Goal: Task Accomplishment & Management: Complete application form

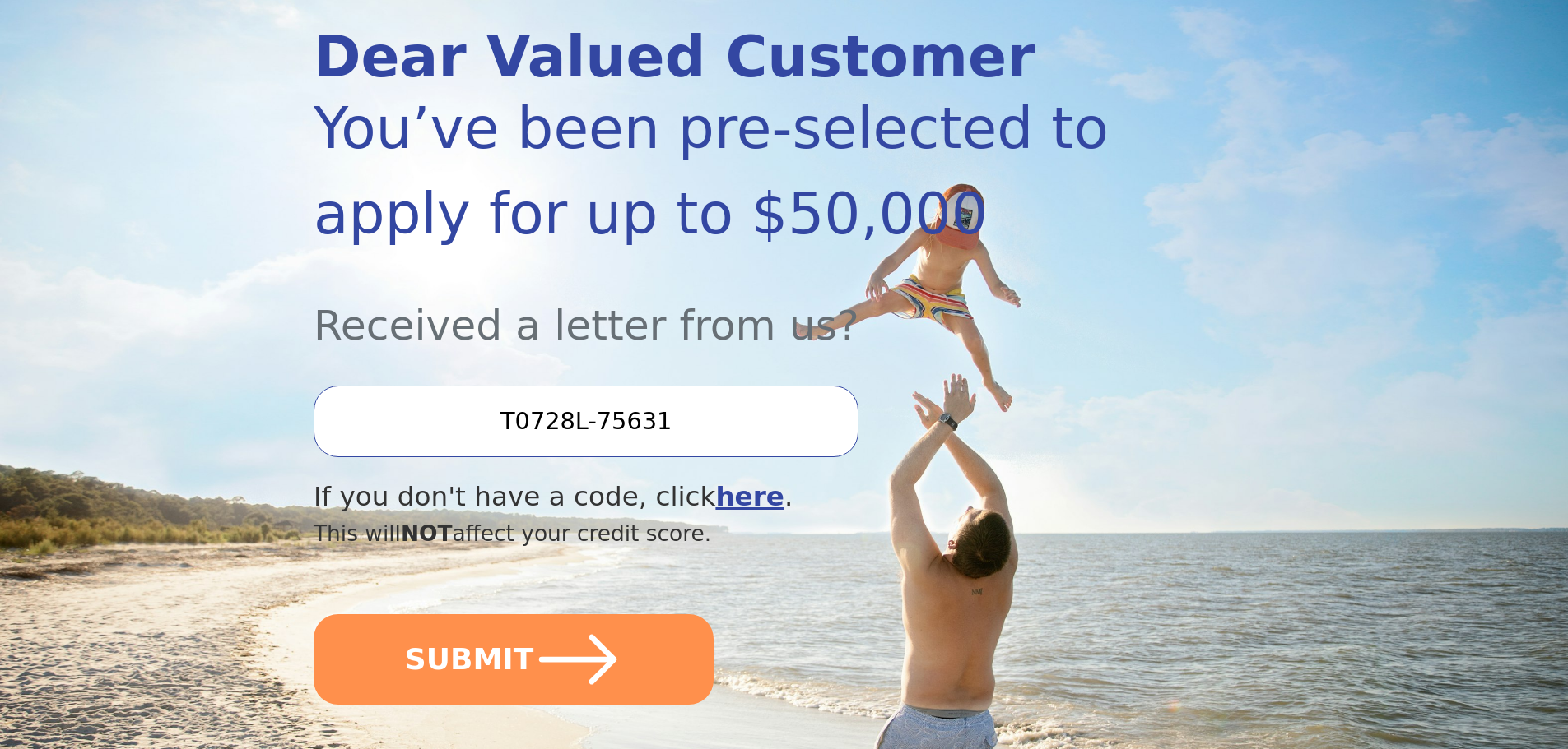
scroll to position [247, 0]
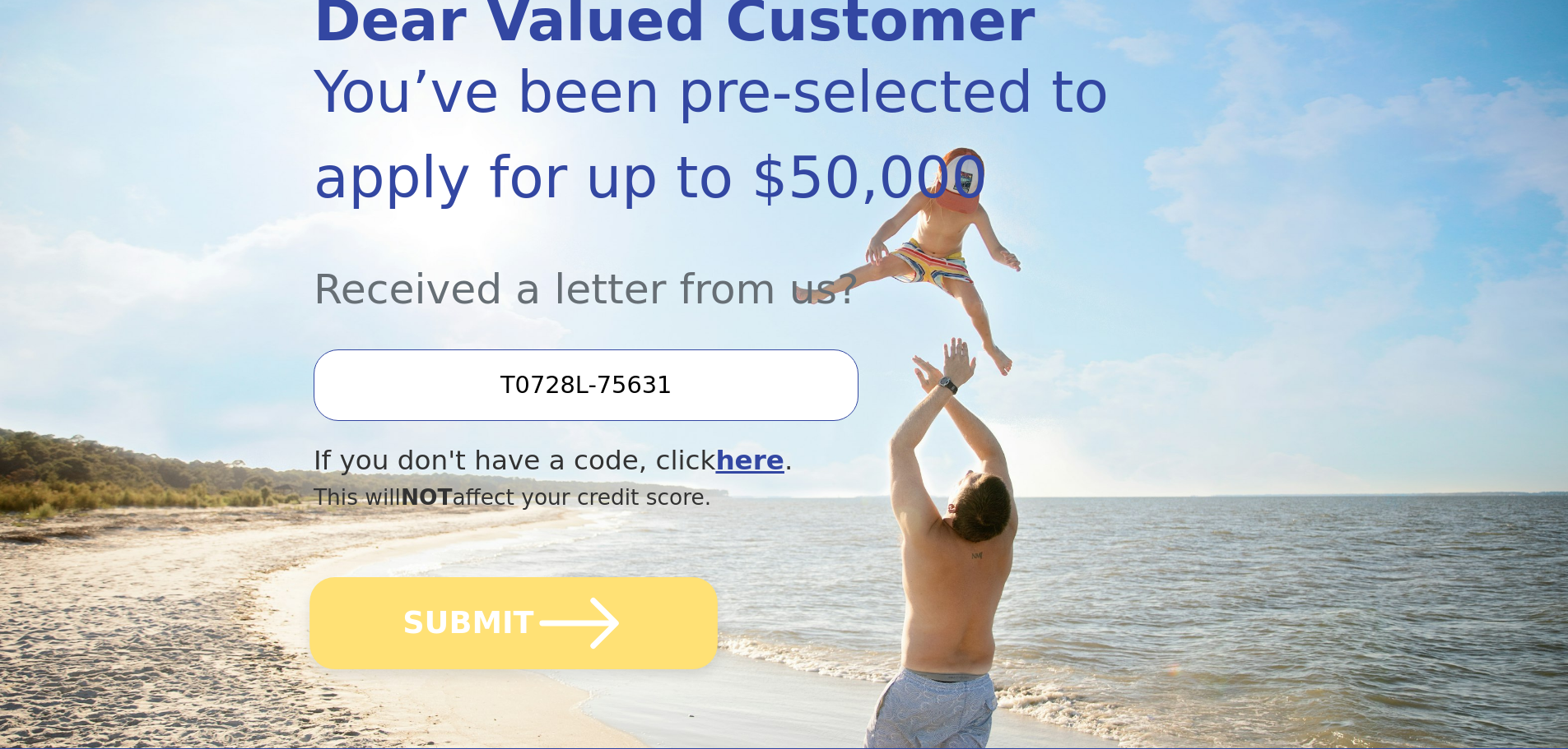
click at [614, 611] on icon "submit" at bounding box center [579, 623] width 91 height 91
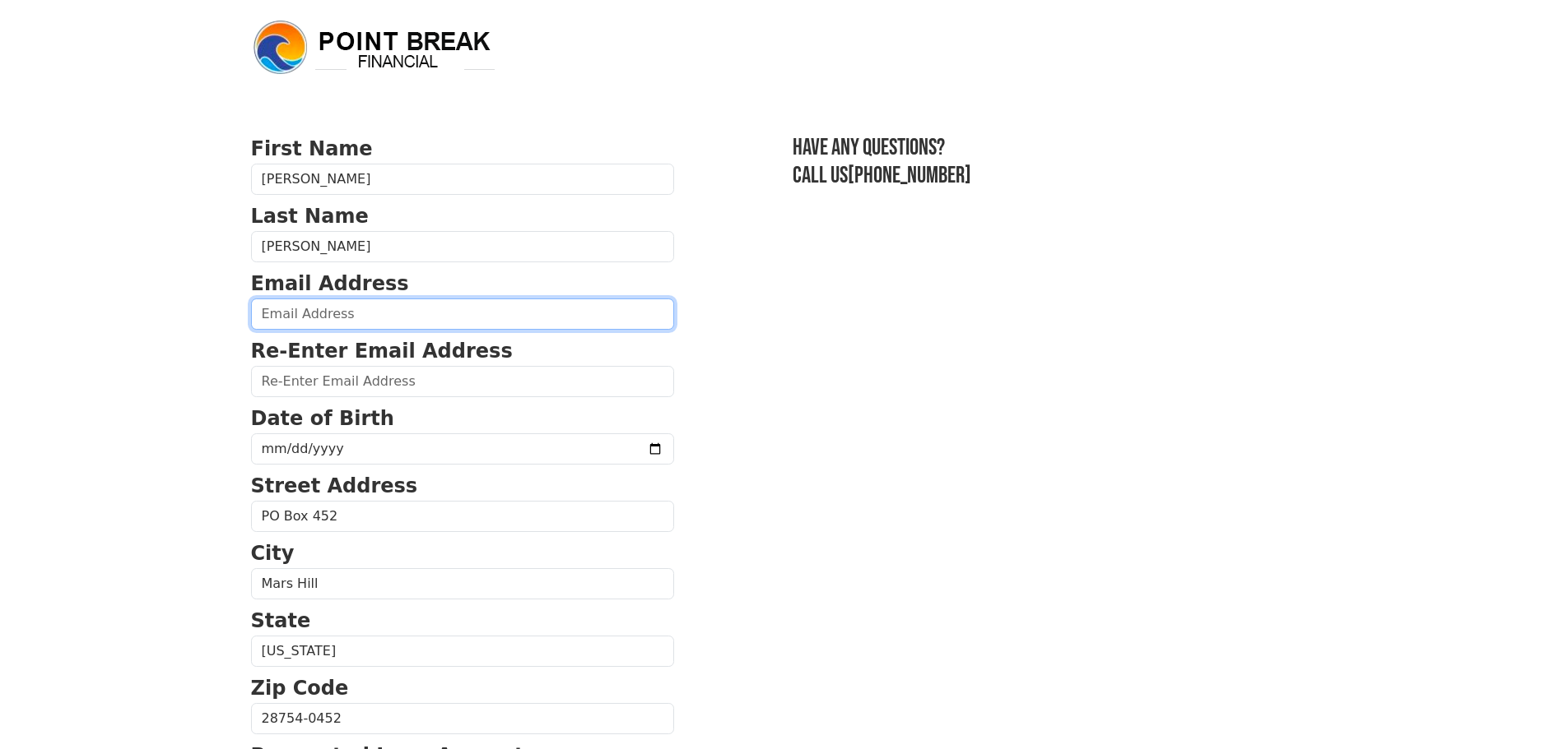
click at [425, 320] on input "email" at bounding box center [463, 314] width 423 height 31
type input "[EMAIL_ADDRESS][DOMAIN_NAME]"
type input "[PHONE_NUMBER]"
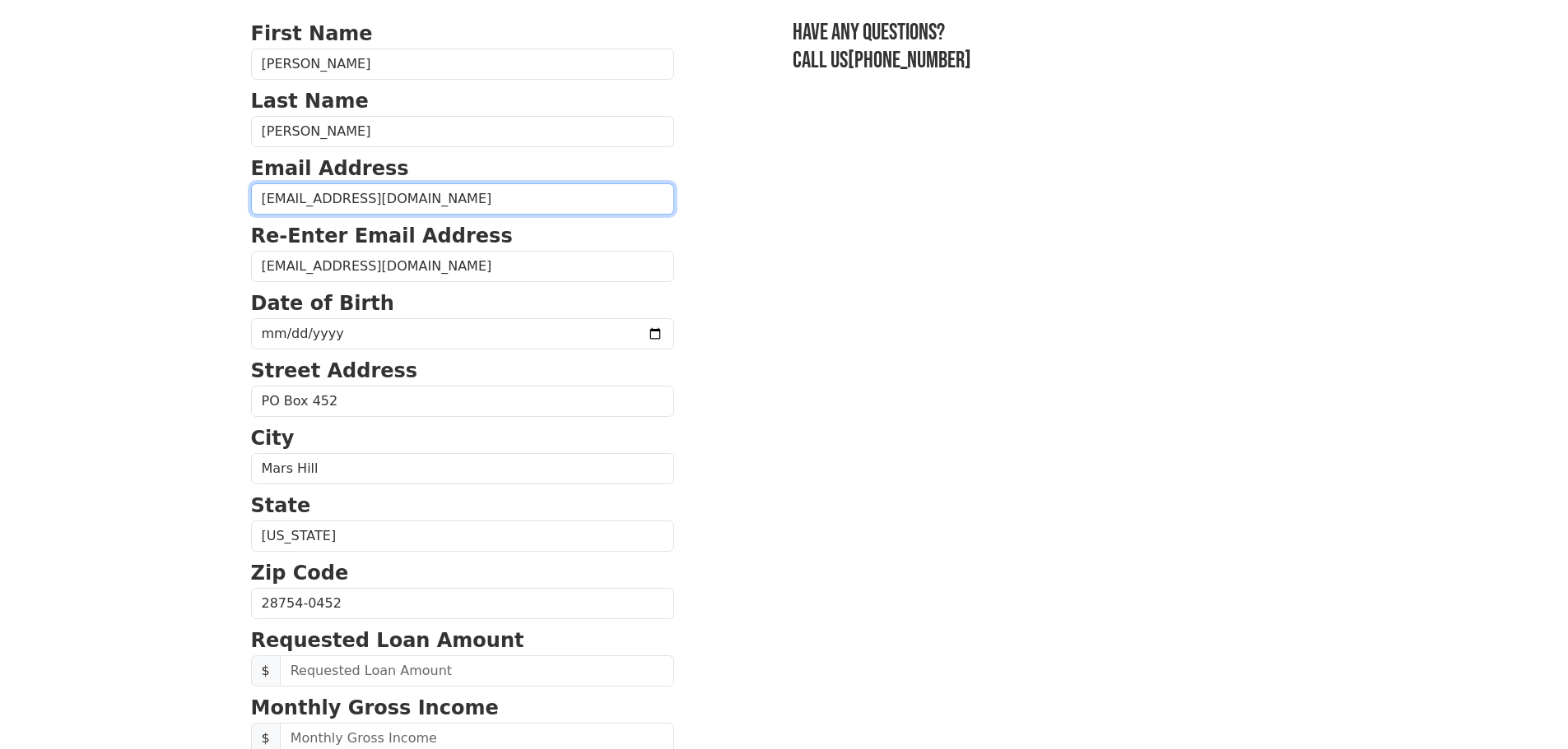
scroll to position [164, 0]
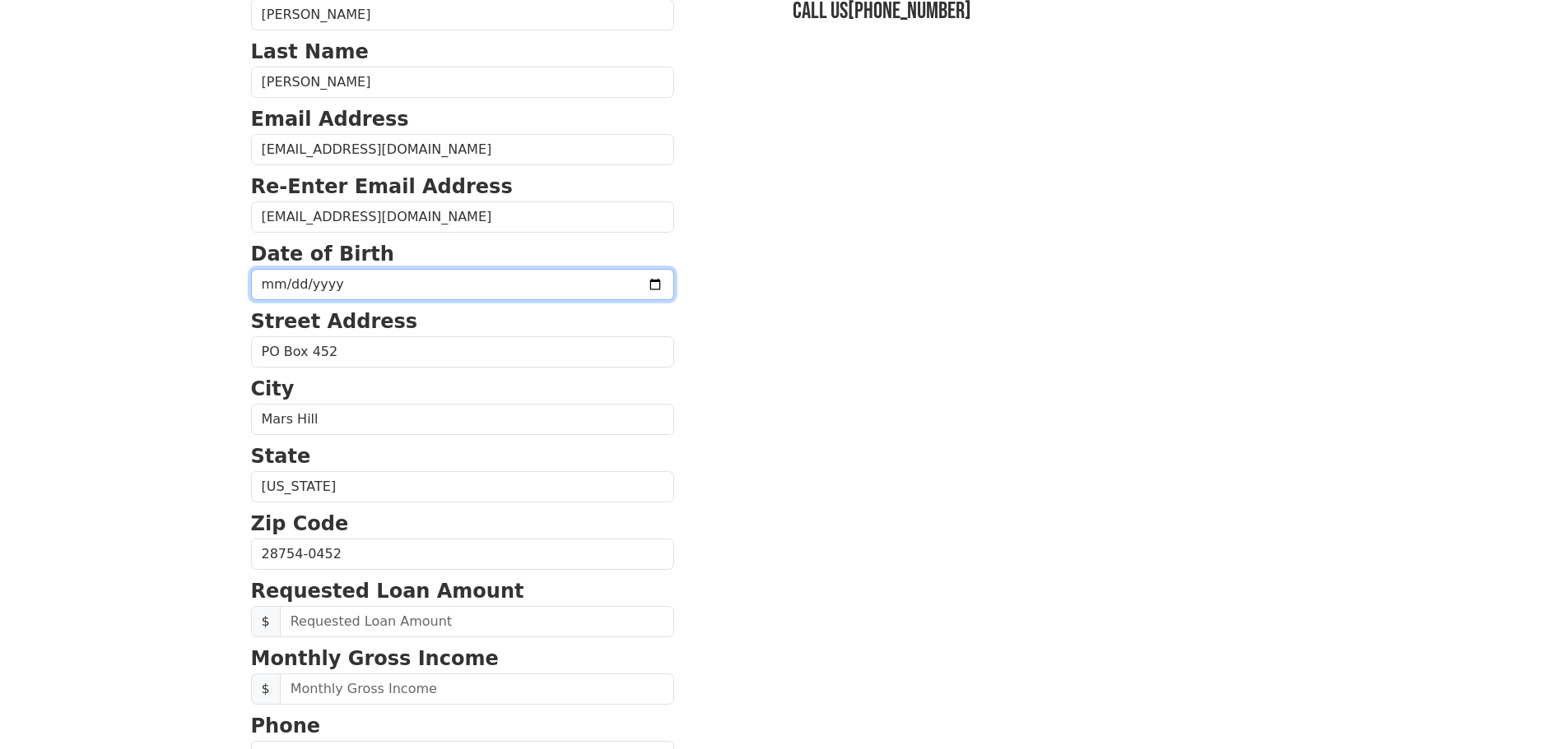
click at [433, 294] on input "date" at bounding box center [463, 284] width 423 height 31
type input "[DATE]"
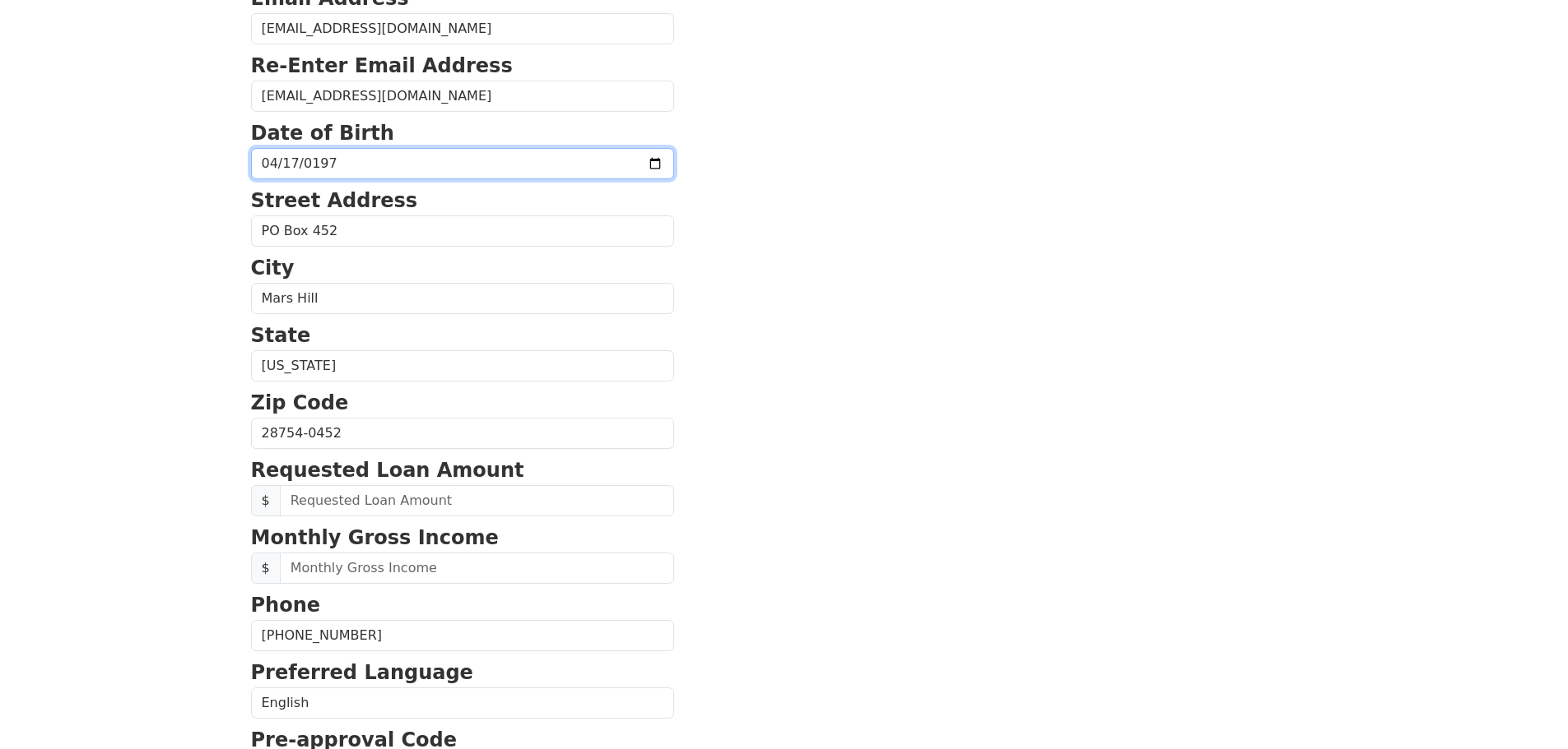
scroll to position [329, 0]
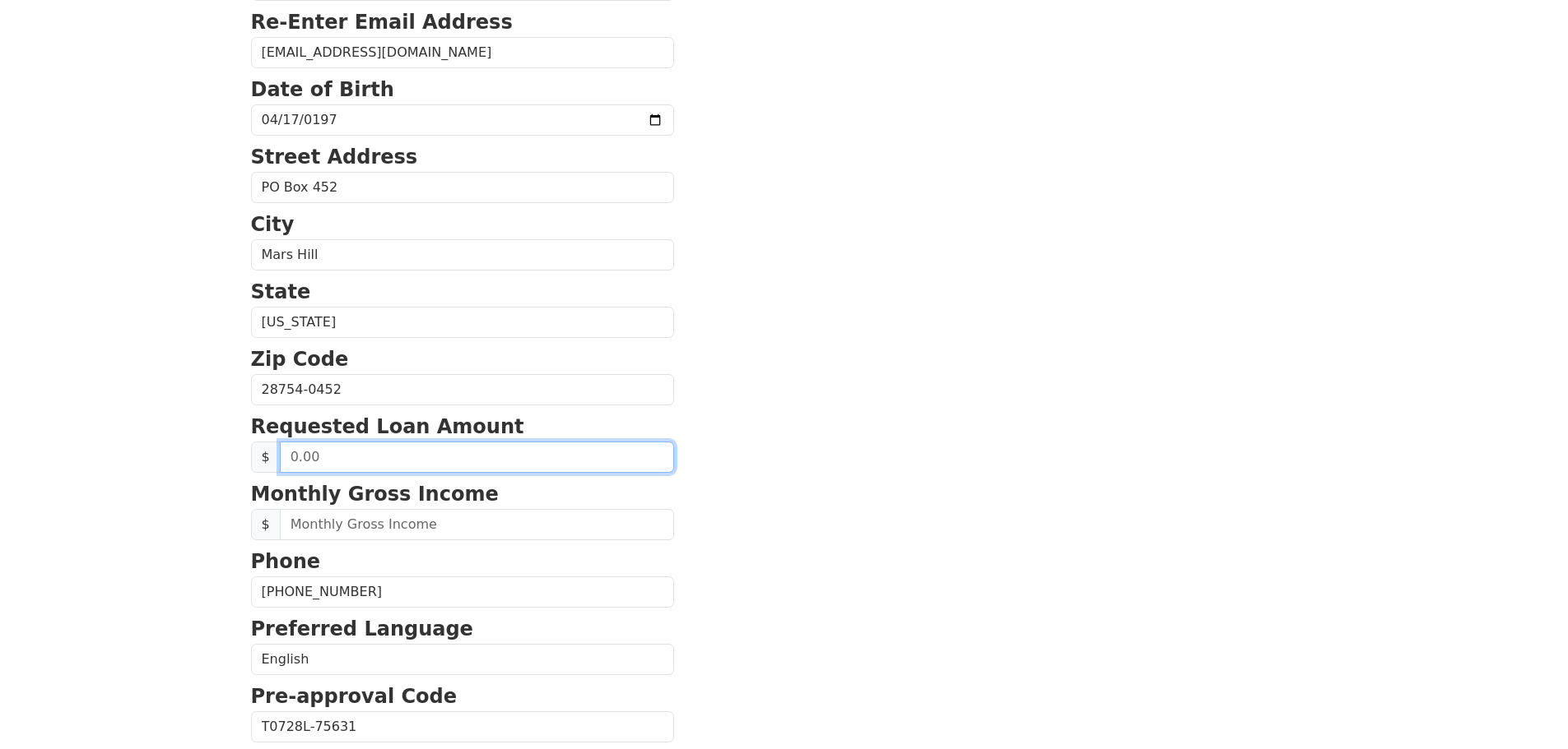
click at [382, 457] on input "text" at bounding box center [477, 457] width 395 height 31
type input "6,000.00"
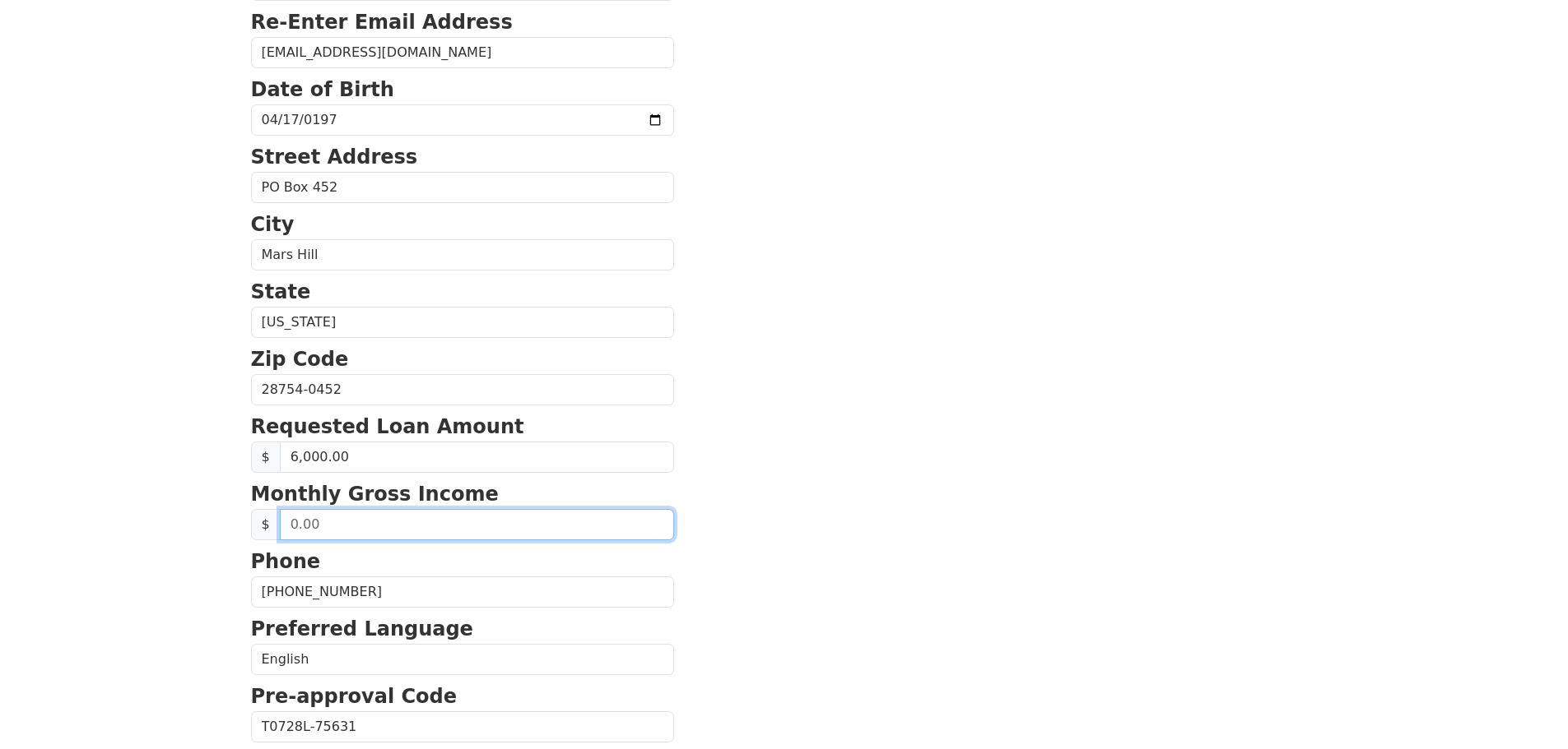
click at [370, 535] on input "text" at bounding box center [477, 525] width 395 height 31
type input "7,200.00"
click at [725, 668] on section "First Name [PERSON_NAME] Last Name [PERSON_NAME] Email Address [EMAIL_ADDRESS][…" at bounding box center [784, 392] width 1066 height 1173
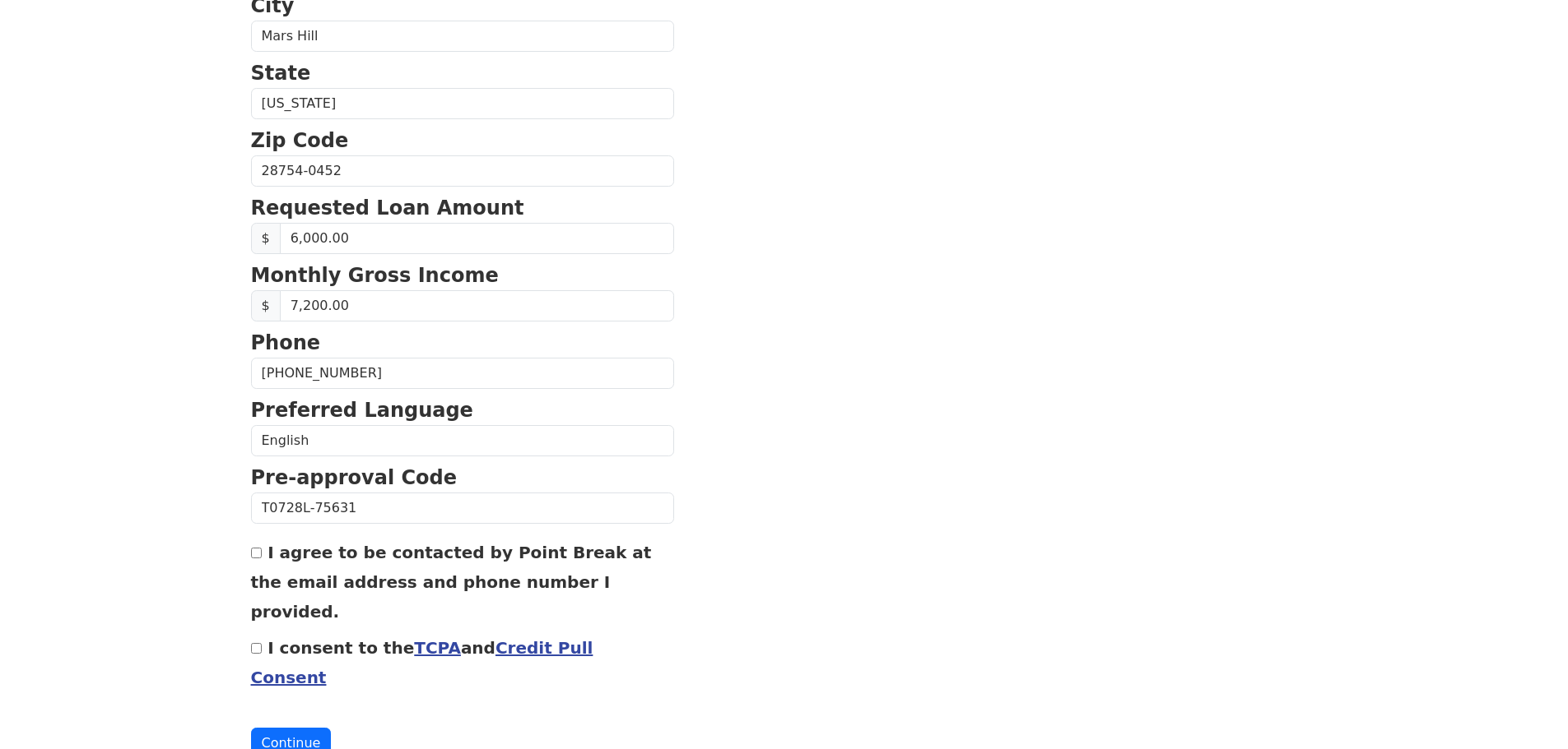
scroll to position [561, 0]
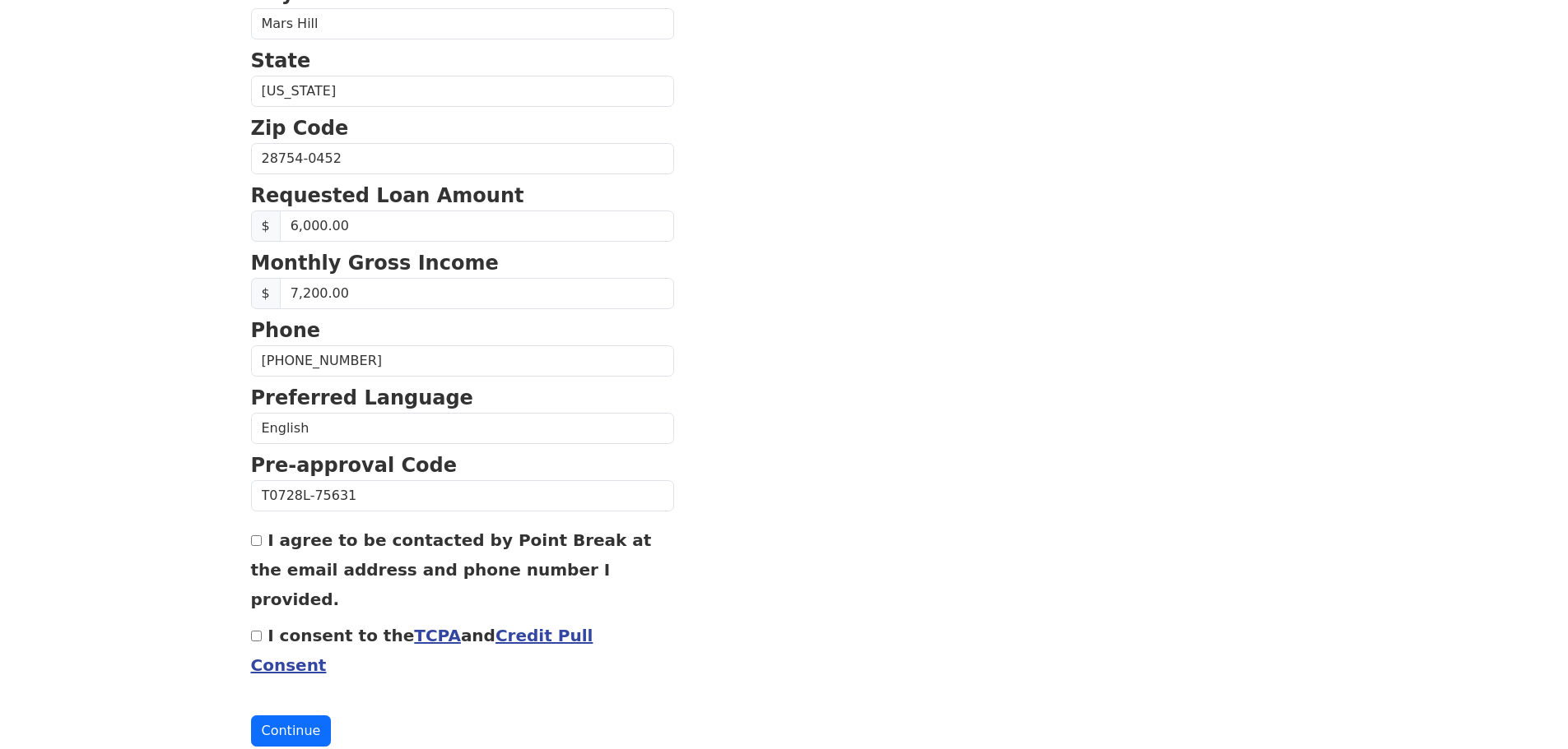
click at [259, 544] on input "I agree to be contacted by Point Break at the email address and phone number I …" at bounding box center [257, 541] width 11 height 11
checkbox input "true"
click at [259, 631] on input "I consent to the TCPA and Credit Pull Consent" at bounding box center [257, 636] width 11 height 11
checkbox input "true"
click at [287, 716] on button "Continue" at bounding box center [291, 731] width 80 height 31
